Goal: Check status: Check status

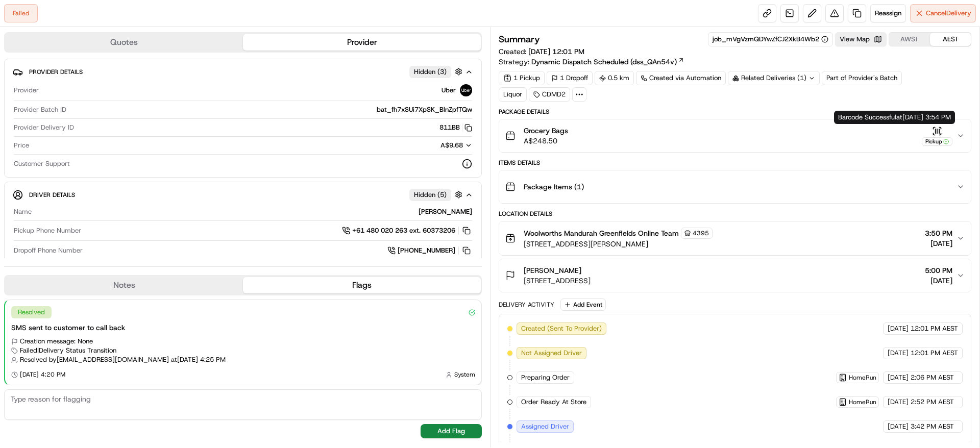
click at [961, 129] on button "Grocery Bags A$248.50 Pickup" at bounding box center [735, 135] width 472 height 33
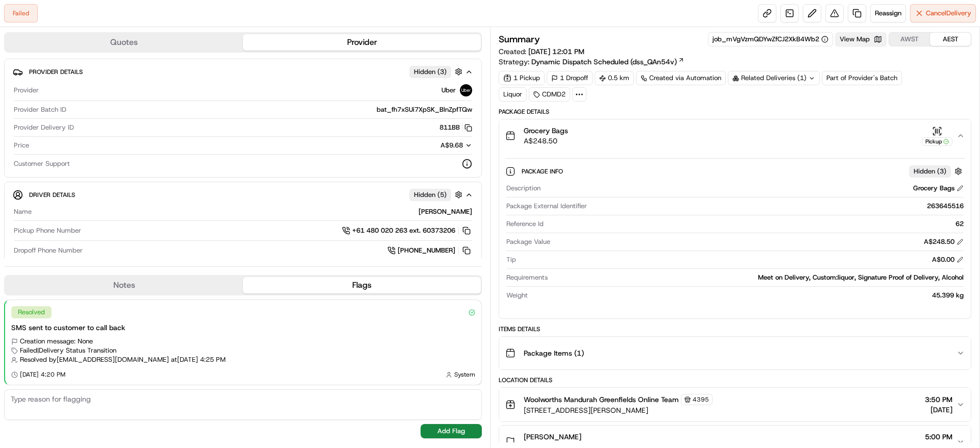
click at [859, 44] on button "View Map" at bounding box center [861, 39] width 52 height 14
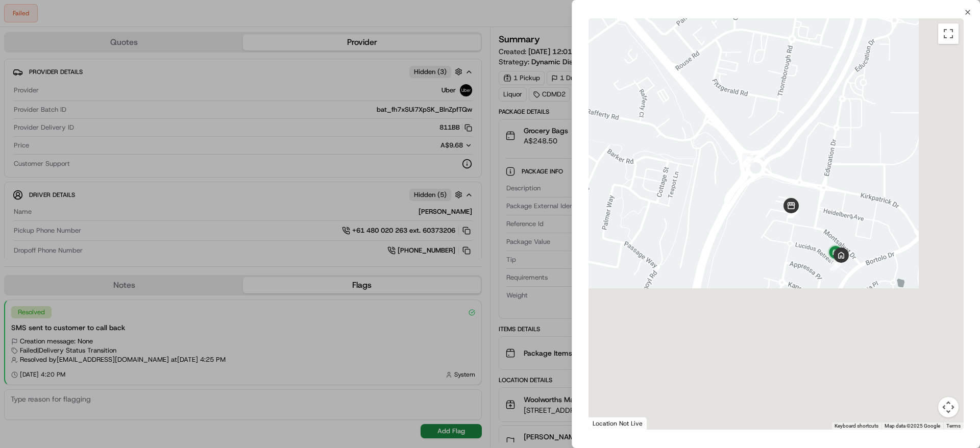
drag, startPoint x: 898, startPoint y: 395, endPoint x: 840, endPoint y: 227, distance: 177.7
click at [840, 227] on div "To navigate, press the arrow keys." at bounding box center [776, 223] width 375 height 411
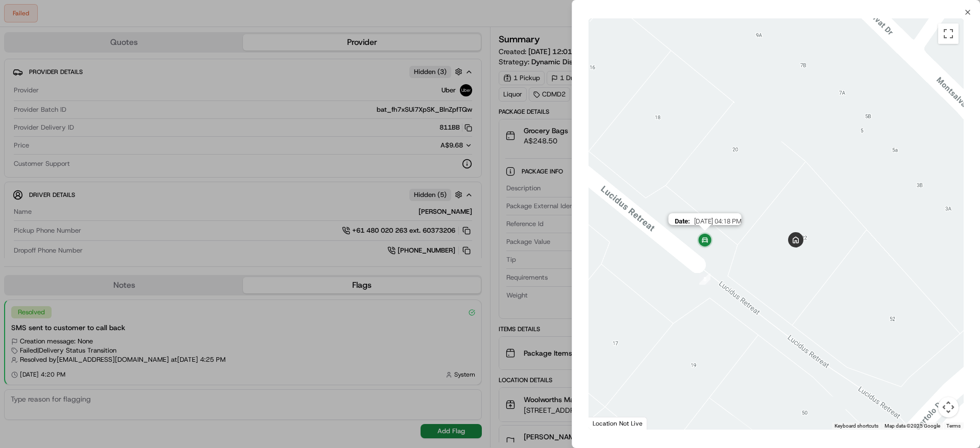
drag, startPoint x: 714, startPoint y: 279, endPoint x: 718, endPoint y: 239, distance: 40.0
click at [718, 239] on div "Date : 08/07/2025 04:18 PM" at bounding box center [776, 223] width 375 height 411
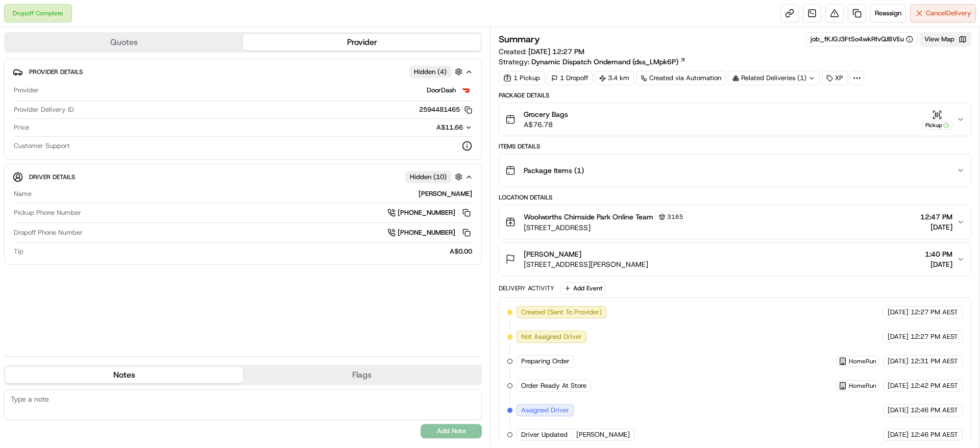
click at [957, 40] on button "View Map" at bounding box center [946, 39] width 52 height 14
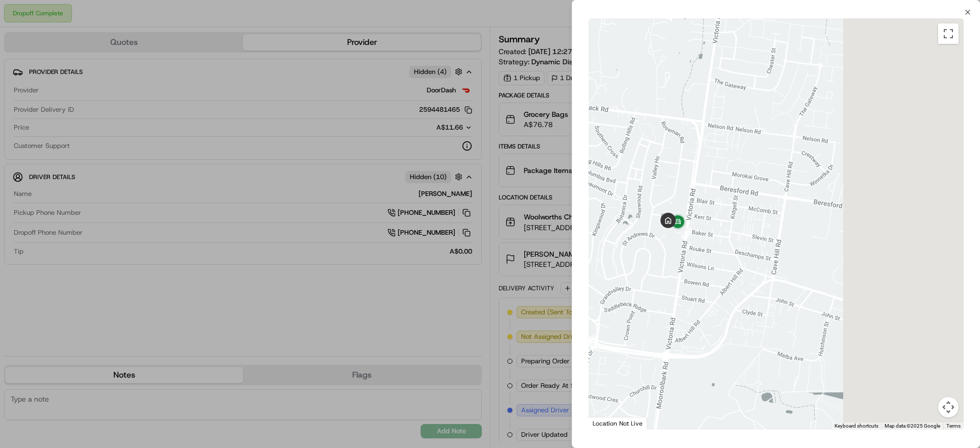
drag, startPoint x: 850, startPoint y: 241, endPoint x: 628, endPoint y: 296, distance: 228.0
click at [628, 296] on div at bounding box center [776, 223] width 375 height 411
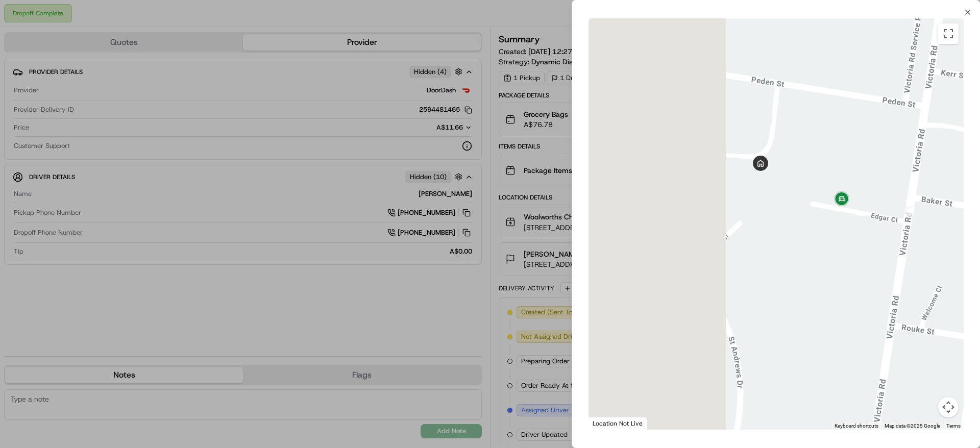
drag, startPoint x: 657, startPoint y: 189, endPoint x: 817, endPoint y: 255, distance: 172.5
click at [817, 255] on div at bounding box center [776, 223] width 375 height 411
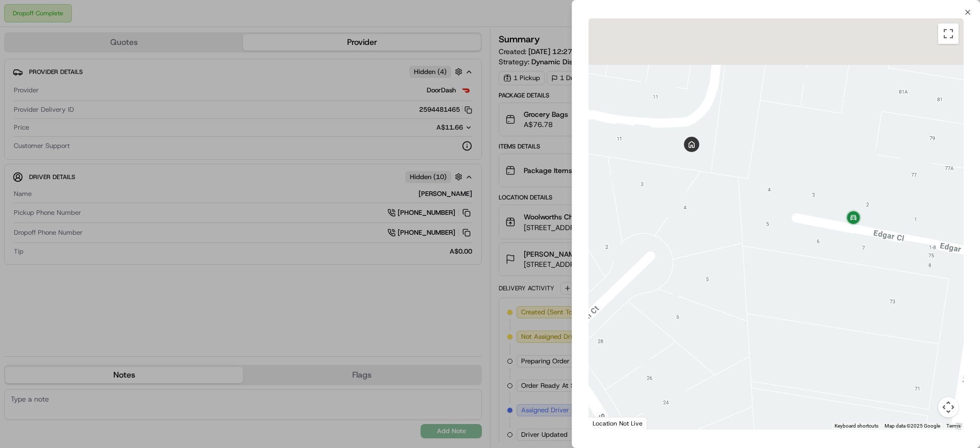
drag, startPoint x: 806, startPoint y: 181, endPoint x: 799, endPoint y: 244, distance: 63.7
click at [799, 244] on div at bounding box center [776, 223] width 375 height 411
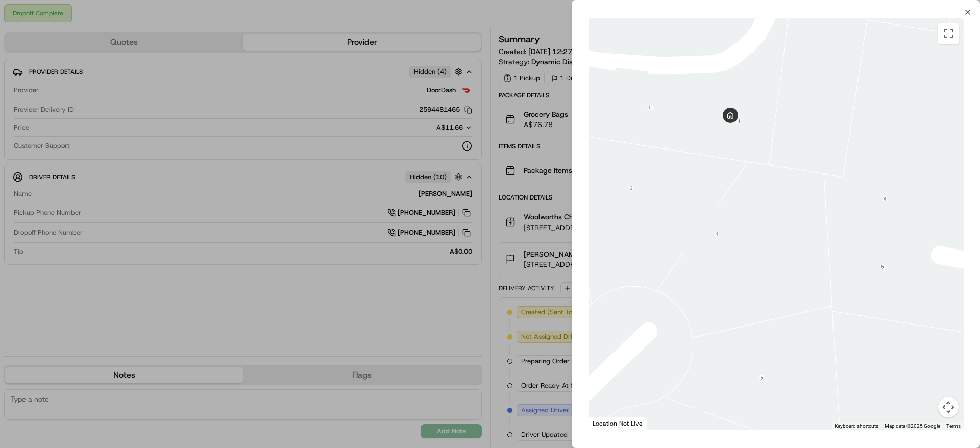
drag, startPoint x: 816, startPoint y: 238, endPoint x: 965, endPoint y: 286, distance: 156.9
click at [965, 286] on div "To navigate the map with touch gestures double-tap and hold your finger on the …" at bounding box center [776, 223] width 408 height 415
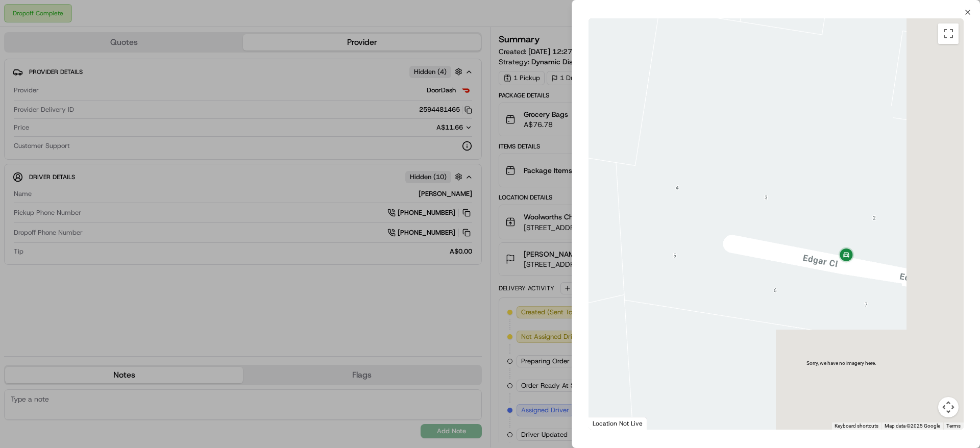
drag, startPoint x: 888, startPoint y: 246, endPoint x: 663, endPoint y: 229, distance: 225.2
click at [663, 229] on div at bounding box center [776, 223] width 375 height 411
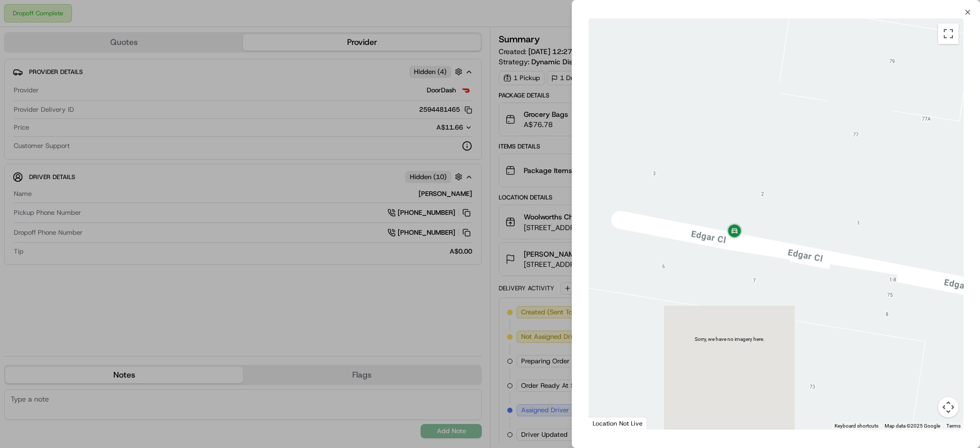
drag, startPoint x: 853, startPoint y: 291, endPoint x: 815, endPoint y: 272, distance: 43.1
click at [815, 272] on div at bounding box center [776, 223] width 375 height 411
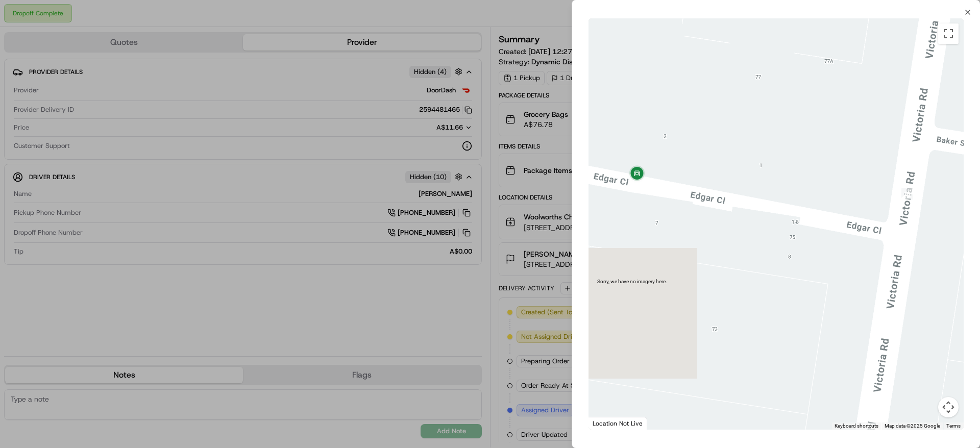
drag, startPoint x: 815, startPoint y: 272, endPoint x: 715, endPoint y: 219, distance: 113.5
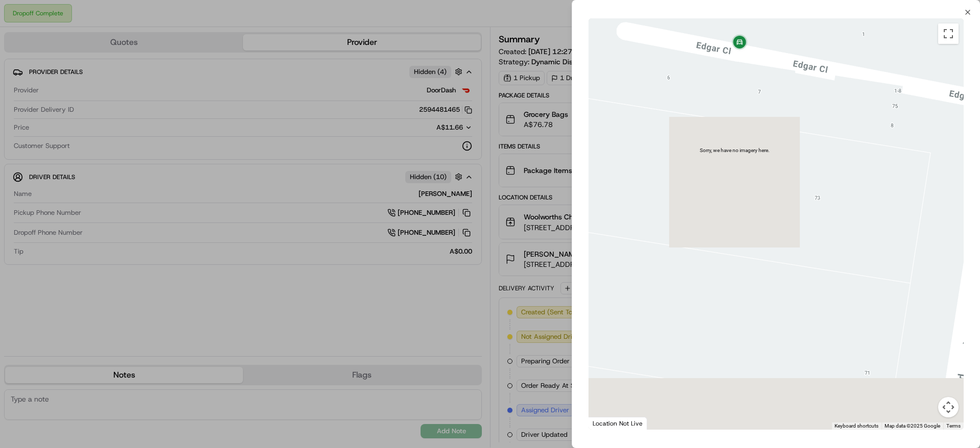
drag, startPoint x: 715, startPoint y: 219, endPoint x: 818, endPoint y: 90, distance: 165.6
click at [818, 90] on div at bounding box center [776, 223] width 375 height 411
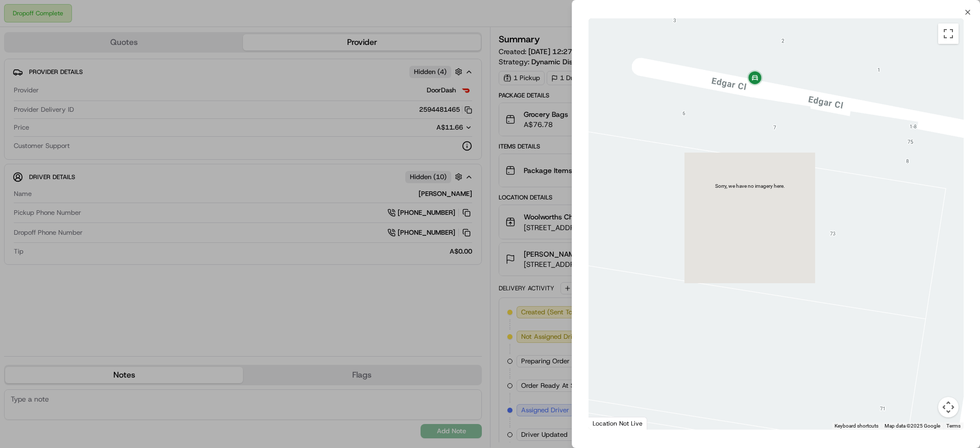
drag, startPoint x: 829, startPoint y: 120, endPoint x: 934, endPoint y: 252, distance: 168.2
click at [934, 252] on div at bounding box center [776, 223] width 375 height 411
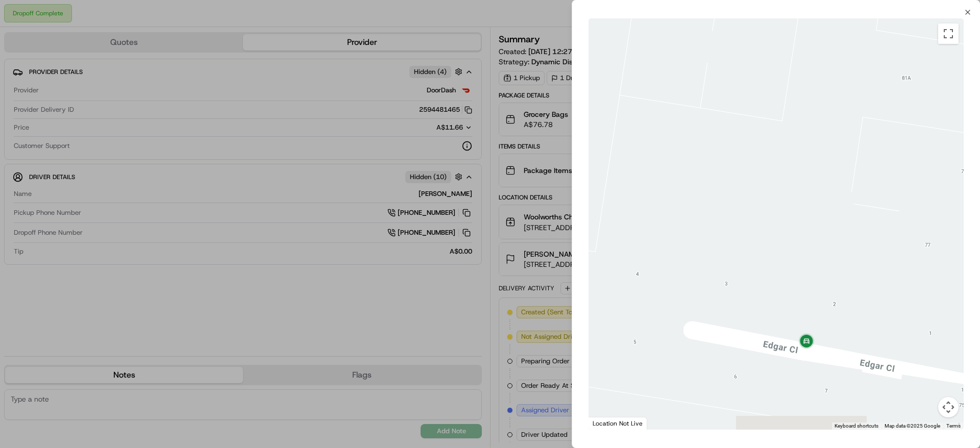
drag, startPoint x: 883, startPoint y: 201, endPoint x: 736, endPoint y: 255, distance: 156.5
click at [736, 255] on div at bounding box center [776, 223] width 375 height 411
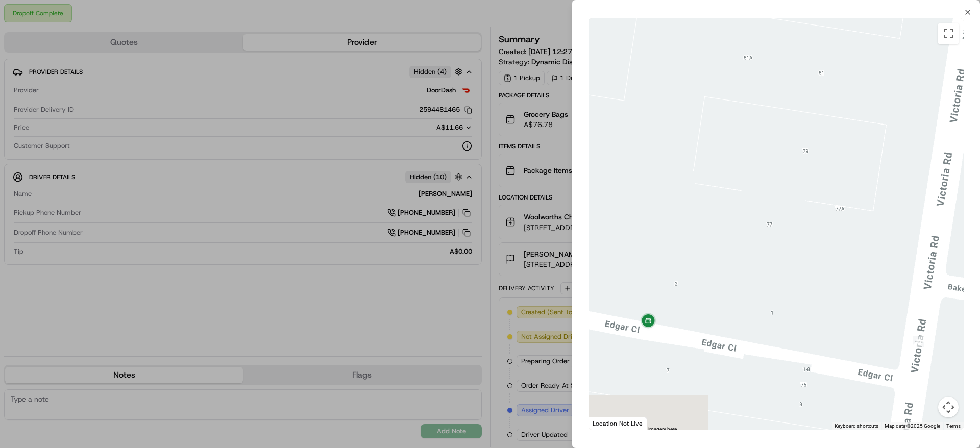
drag, startPoint x: 933, startPoint y: 262, endPoint x: 854, endPoint y: 271, distance: 78.6
click at [854, 271] on div at bounding box center [776, 223] width 375 height 411
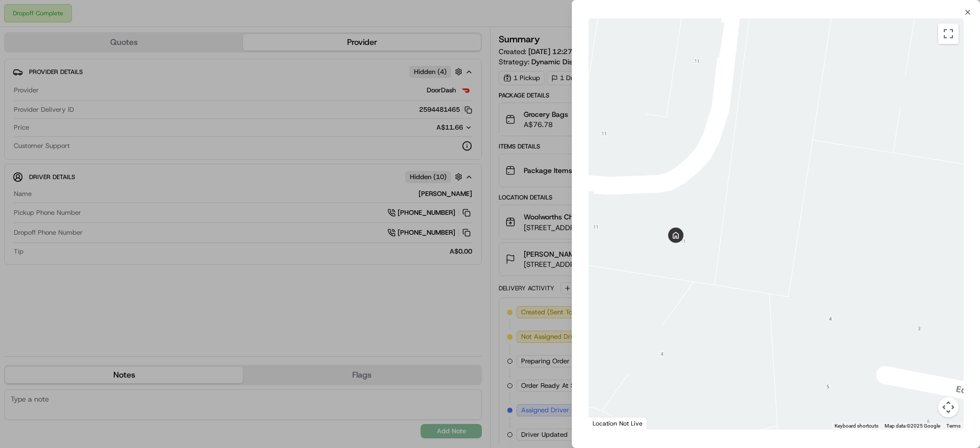
drag, startPoint x: 879, startPoint y: 251, endPoint x: 756, endPoint y: 225, distance: 125.7
click at [756, 225] on div at bounding box center [776, 223] width 375 height 411
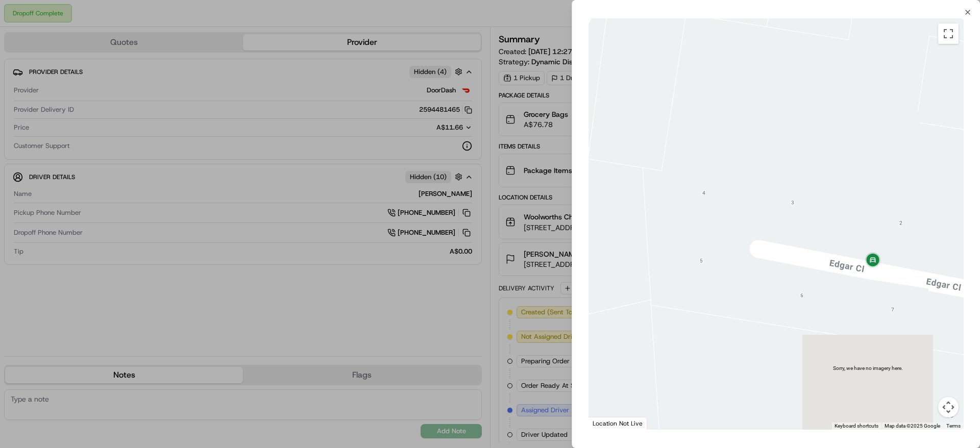
drag, startPoint x: 813, startPoint y: 274, endPoint x: 703, endPoint y: 157, distance: 160.0
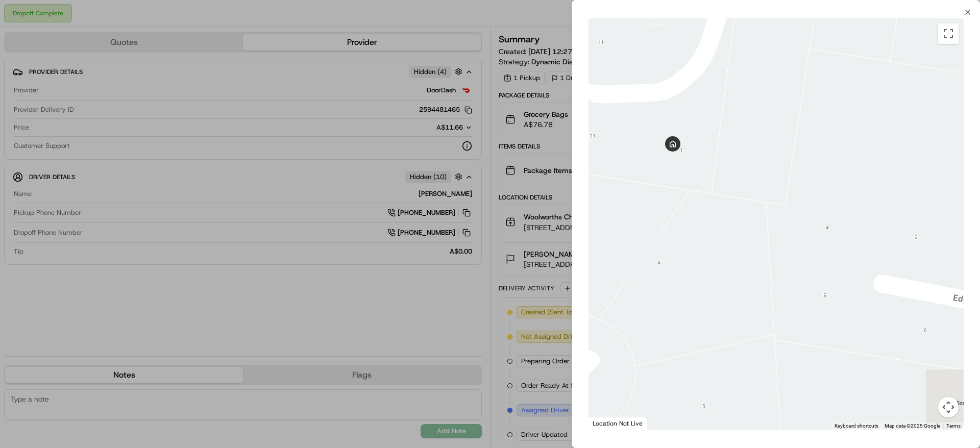
drag, startPoint x: 740, startPoint y: 158, endPoint x: 900, endPoint y: 202, distance: 166.7
click at [900, 202] on div at bounding box center [776, 223] width 375 height 411
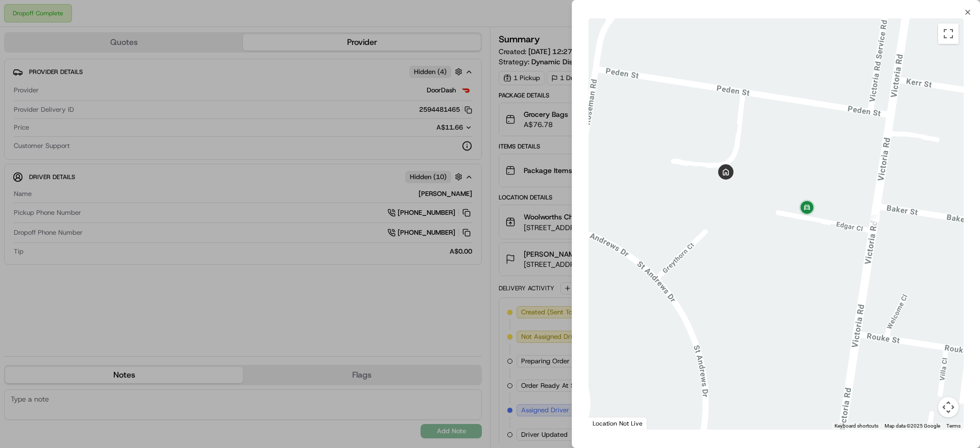
drag, startPoint x: 850, startPoint y: 234, endPoint x: 749, endPoint y: 196, distance: 108.1
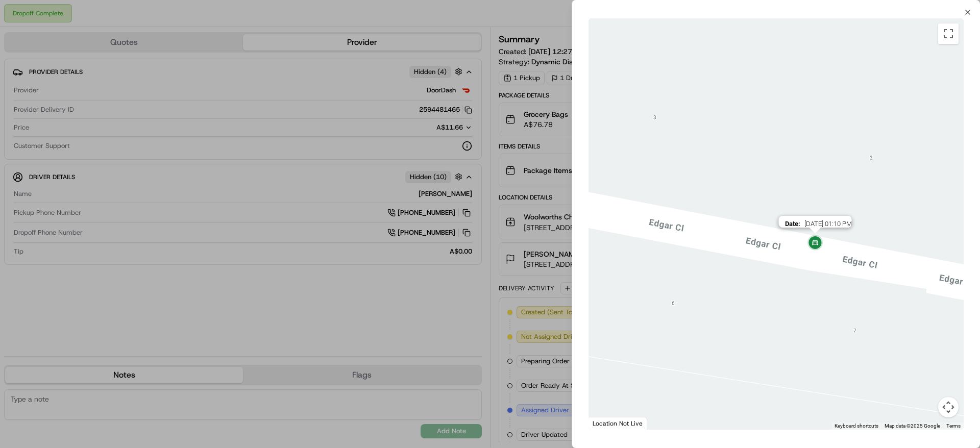
drag, startPoint x: 814, startPoint y: 218, endPoint x: 818, endPoint y: 242, distance: 24.3
click at [818, 242] on img at bounding box center [815, 243] width 29 height 29
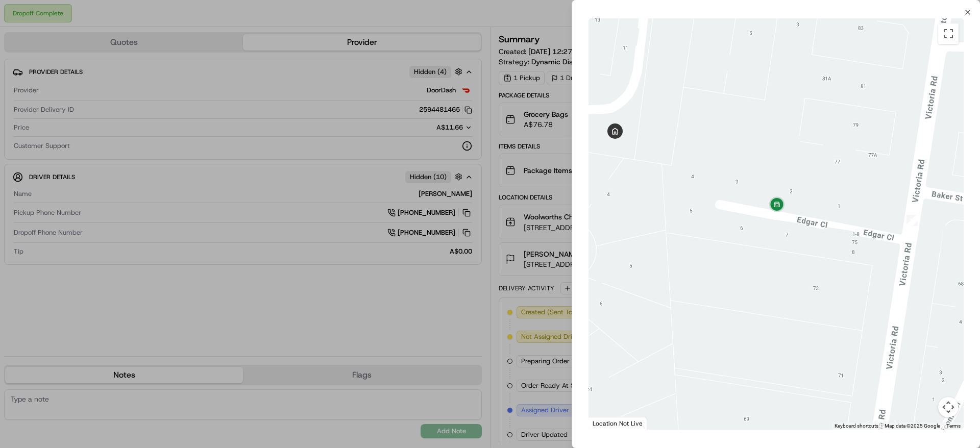
click at [974, 11] on div "Close To navigate the map with touch gestures double-tap and hold your finger o…" at bounding box center [776, 224] width 408 height 448
click at [972, 11] on div "Close To navigate the map with touch gestures double-tap and hold your finger o…" at bounding box center [776, 224] width 408 height 448
click at [957, 14] on div "Close To navigate the map with touch gestures double-tap and hold your finger o…" at bounding box center [776, 224] width 408 height 448
